Goal: Information Seeking & Learning: Learn about a topic

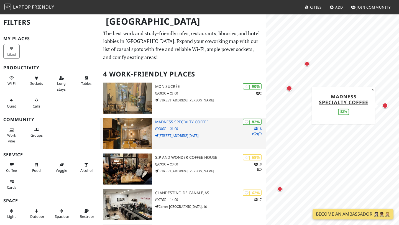
click at [134, 137] on img at bounding box center [127, 133] width 49 height 31
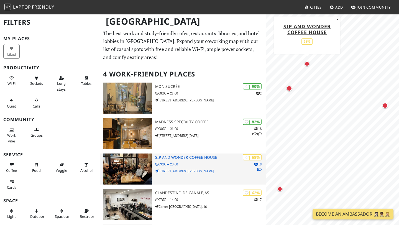
click at [173, 160] on h3 "Sip and Wonder Coffee House" at bounding box center [210, 157] width 111 height 5
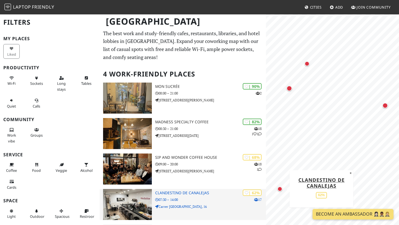
click at [132, 198] on img at bounding box center [127, 204] width 49 height 31
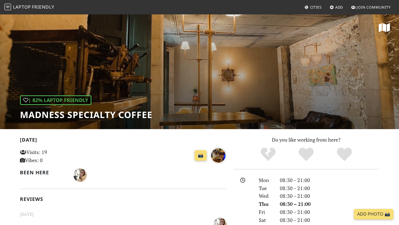
click at [281, 98] on div "| 82% Laptop Friendly Madness Specialty Coffee" at bounding box center [199, 71] width 399 height 115
